Goal: Information Seeking & Learning: Learn about a topic

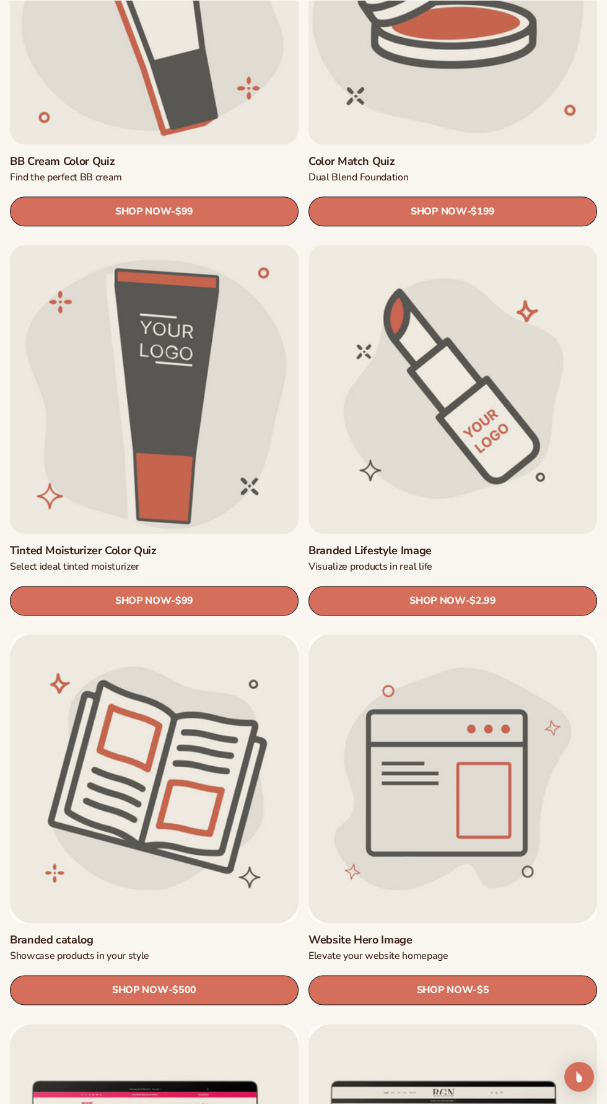
scroll to position [2137, 0]
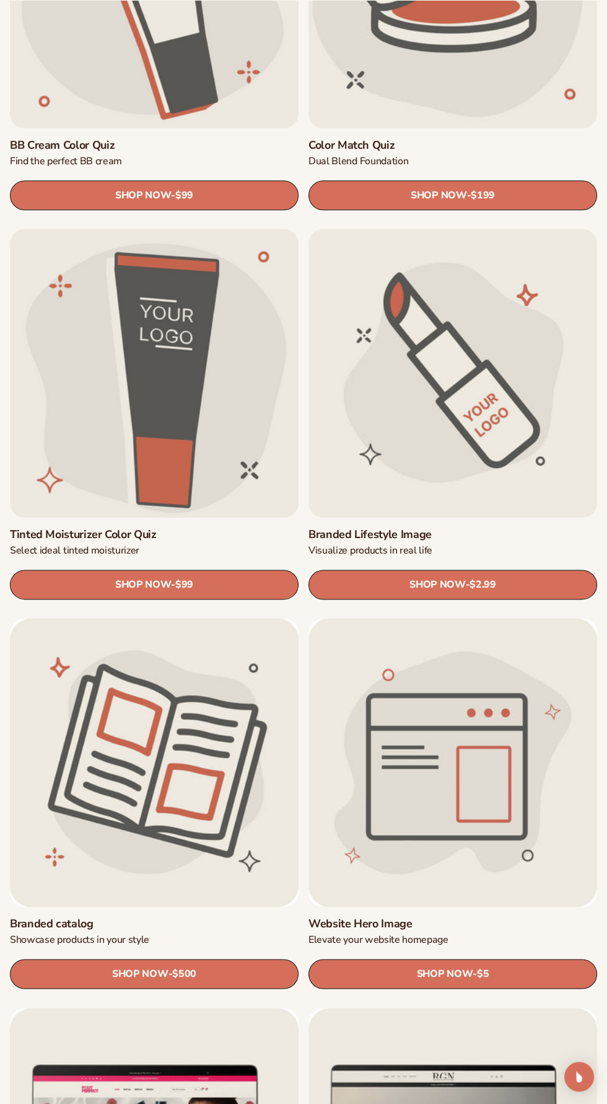
click at [508, 527] on link "Branded Lifestyle Image" at bounding box center [453, 534] width 289 height 14
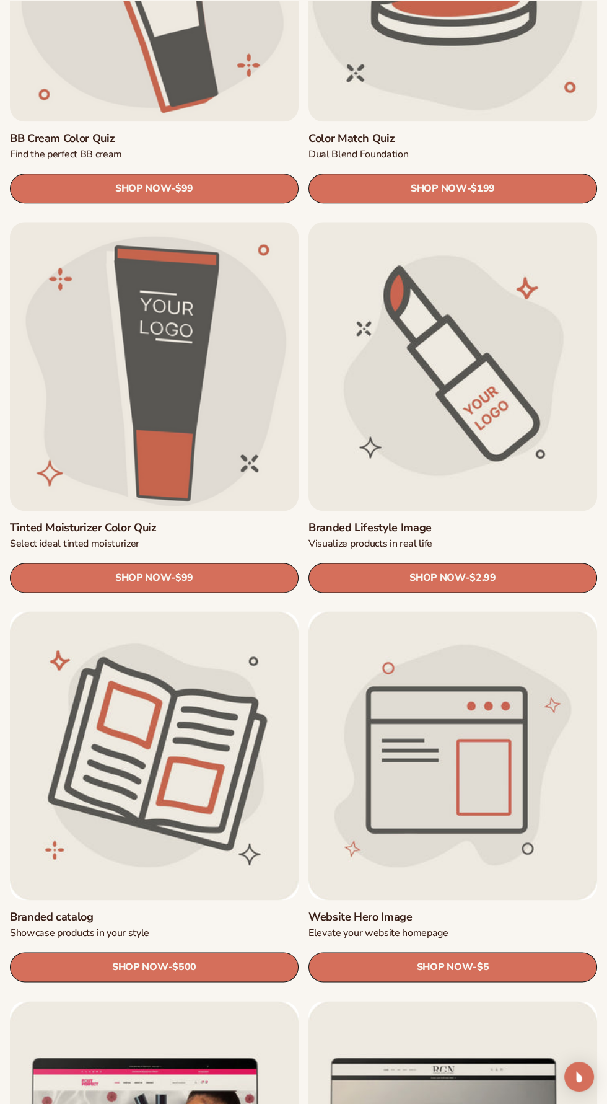
scroll to position [2182, 0]
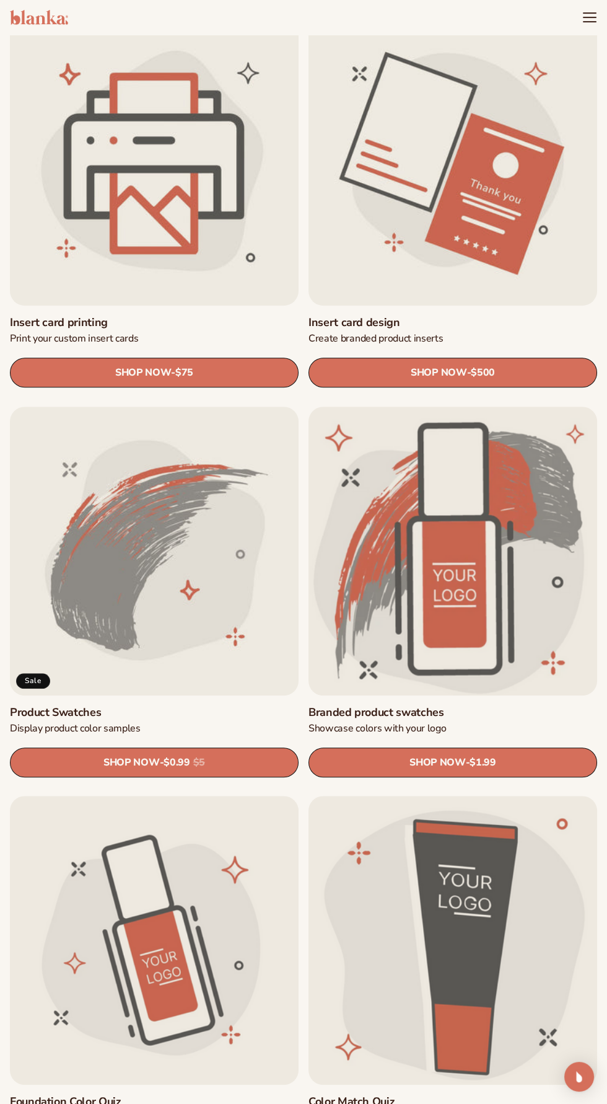
scroll to position [790, 0]
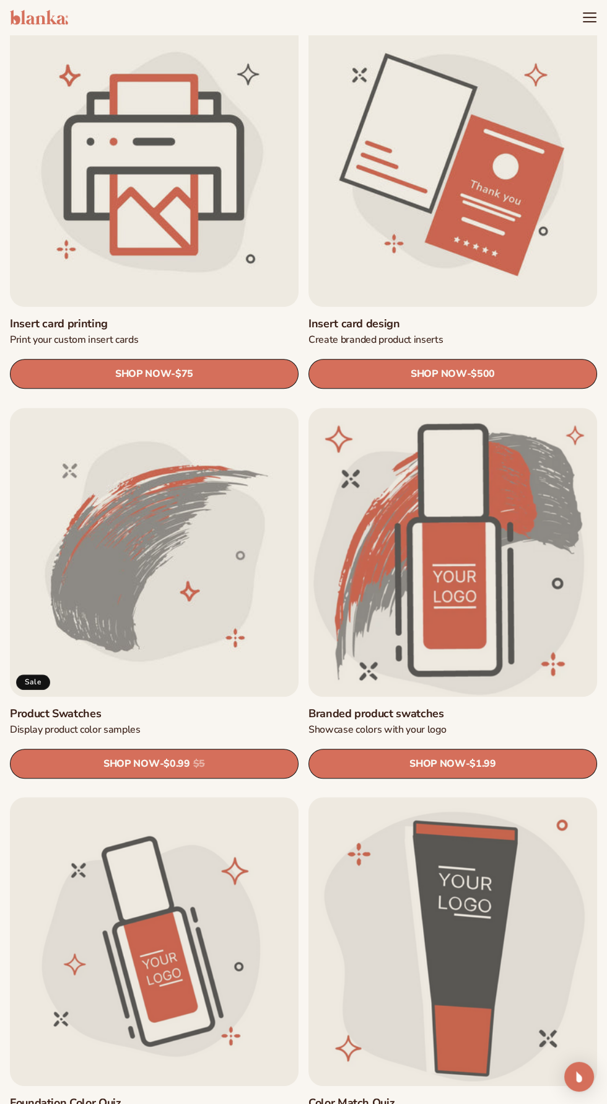
click at [201, 707] on link "Product Swatches" at bounding box center [154, 714] width 289 height 14
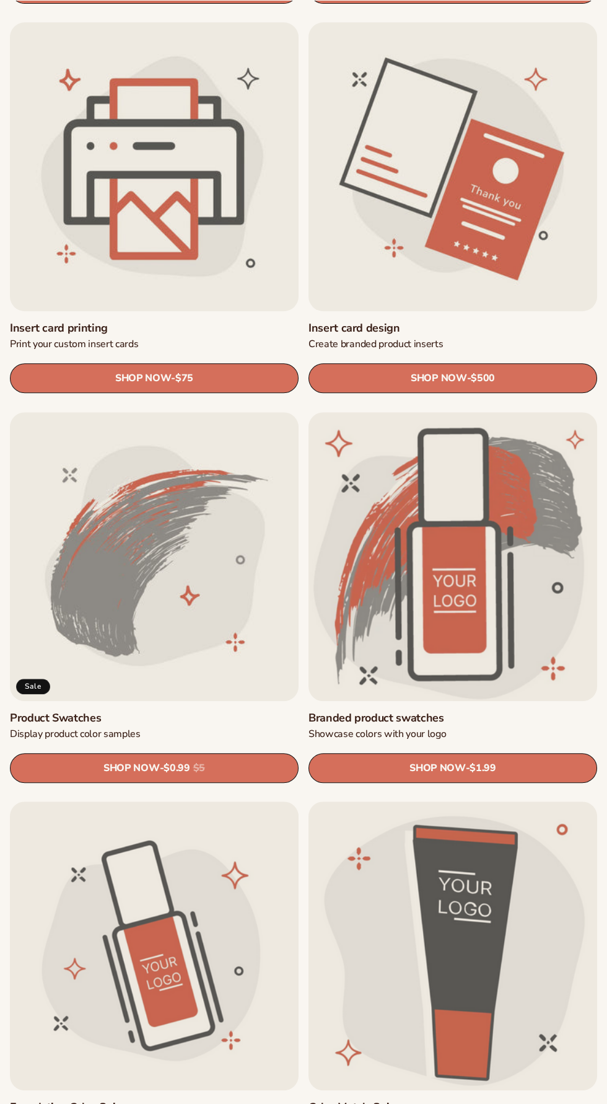
scroll to position [790, 0]
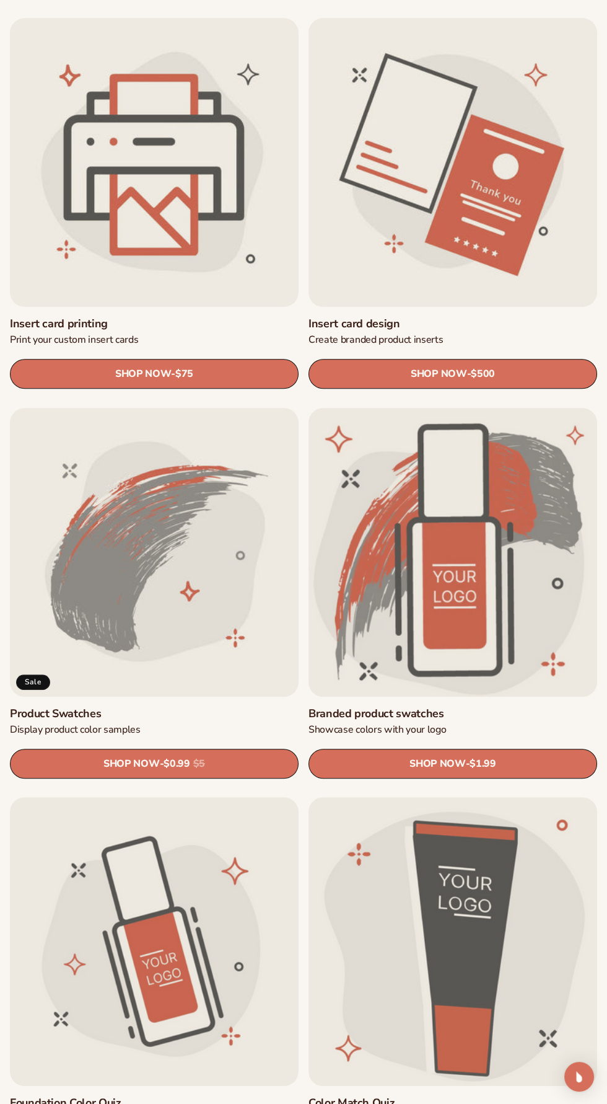
click at [488, 707] on link "Branded product swatches" at bounding box center [453, 714] width 289 height 14
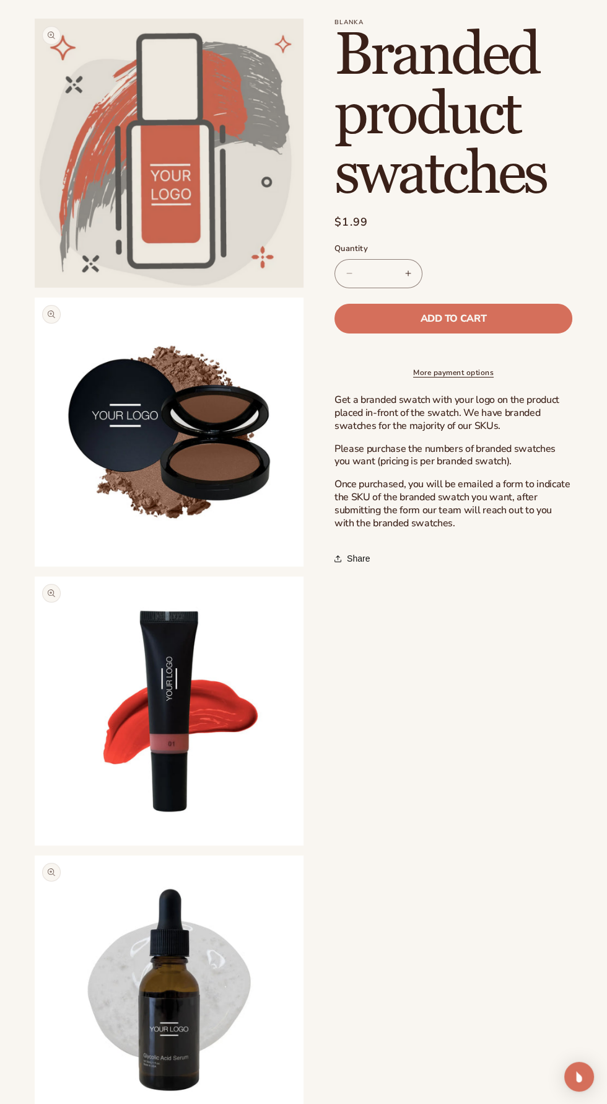
scroll to position [74, 0]
